Goal: Transaction & Acquisition: Purchase product/service

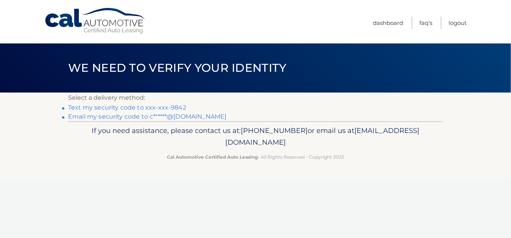
click at [170, 107] on link "Text my security code to xxx-xxx-9842" at bounding box center [127, 107] width 118 height 7
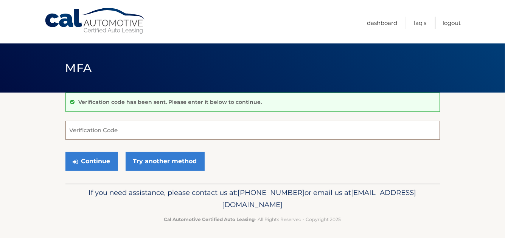
click at [144, 127] on input "Verification Code" at bounding box center [252, 130] width 374 height 19
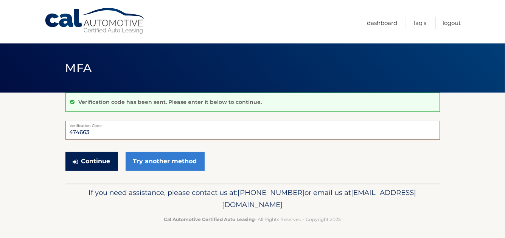
type input "474663"
click at [101, 158] on button "Continue" at bounding box center [91, 161] width 53 height 19
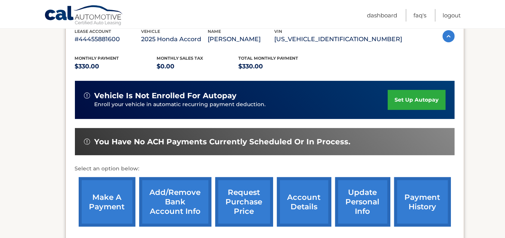
scroll to position [151, 0]
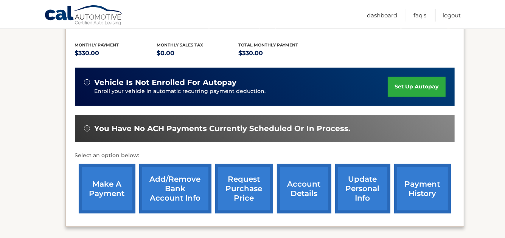
click at [113, 183] on link "make a payment" at bounding box center [107, 189] width 57 height 50
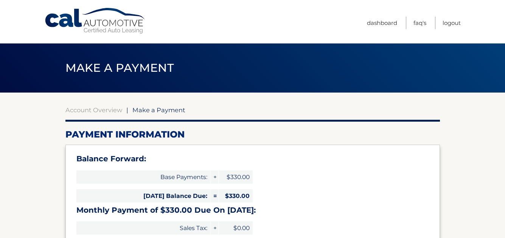
select select "ODk5MDdjYmQtYjJlNS00ZjI1LTkxYzgtM2IzOTYzNTJhZTc5"
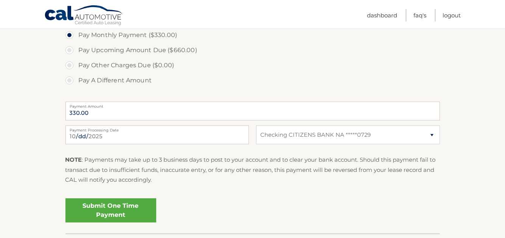
scroll to position [265, 0]
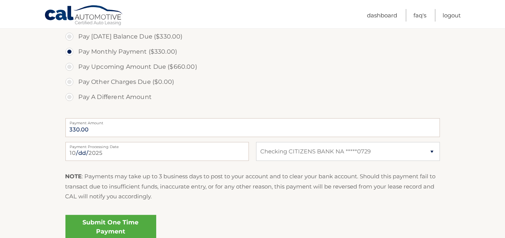
click at [70, 36] on label "Pay [DATE] Balance Due ($330.00)" at bounding box center [252, 36] width 374 height 15
click at [70, 36] on input "Pay [DATE] Balance Due ($330.00)" at bounding box center [72, 35] width 8 height 12
radio input "true"
click at [71, 51] on label "Pay Monthly Payment ($330.00)" at bounding box center [252, 51] width 374 height 15
click at [71, 51] on input "Pay Monthly Payment ($330.00)" at bounding box center [72, 50] width 8 height 12
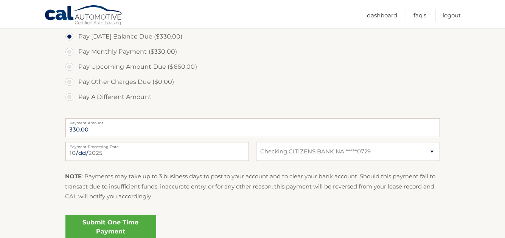
radio input "true"
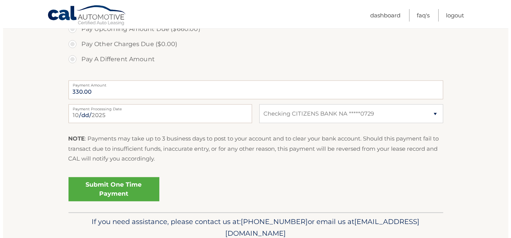
scroll to position [334, 0]
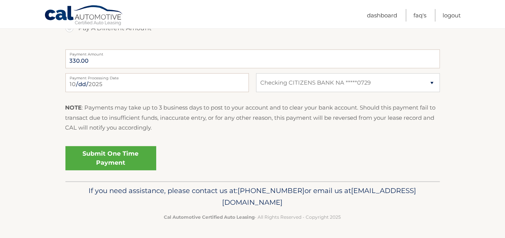
click at [118, 153] on link "Submit One Time Payment" at bounding box center [110, 158] width 91 height 24
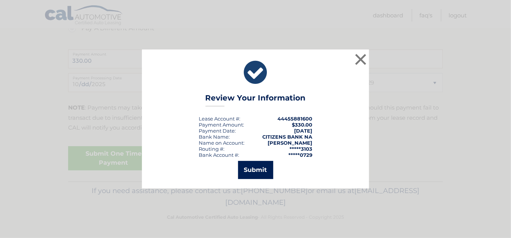
click at [256, 168] on button "Submit" at bounding box center [255, 170] width 35 height 18
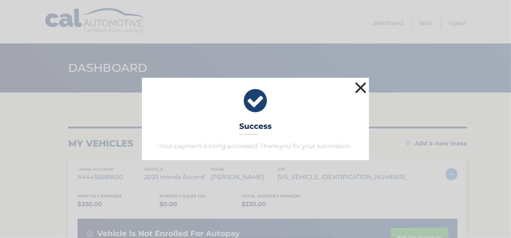
click at [360, 87] on button "×" at bounding box center [360, 87] width 15 height 15
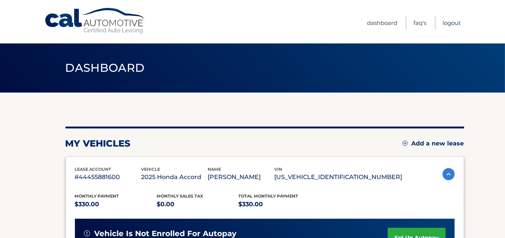
click at [451, 23] on link "Logout" at bounding box center [451, 23] width 18 height 12
